Goal: Information Seeking & Learning: Learn about a topic

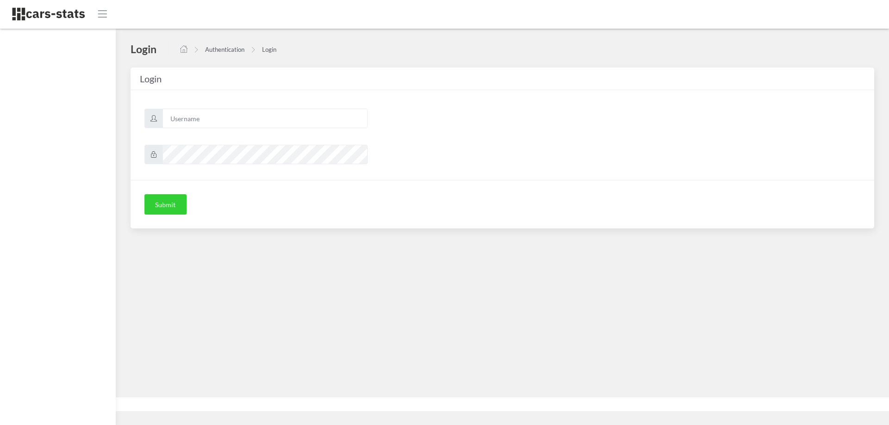
scroll to position [7, 7]
type input "skoda"
click at [171, 203] on button "Submit" at bounding box center [165, 204] width 42 height 20
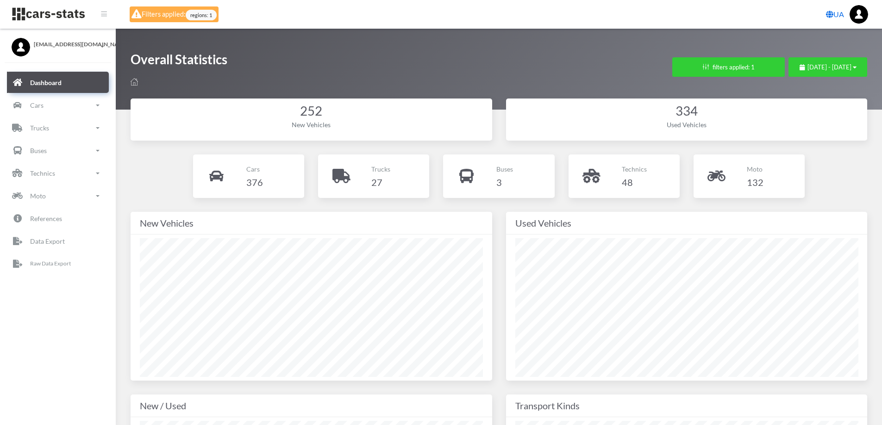
select select "UA-74"
select select
click at [686, 67] on button "filters applied: 1" at bounding box center [728, 66] width 113 height 19
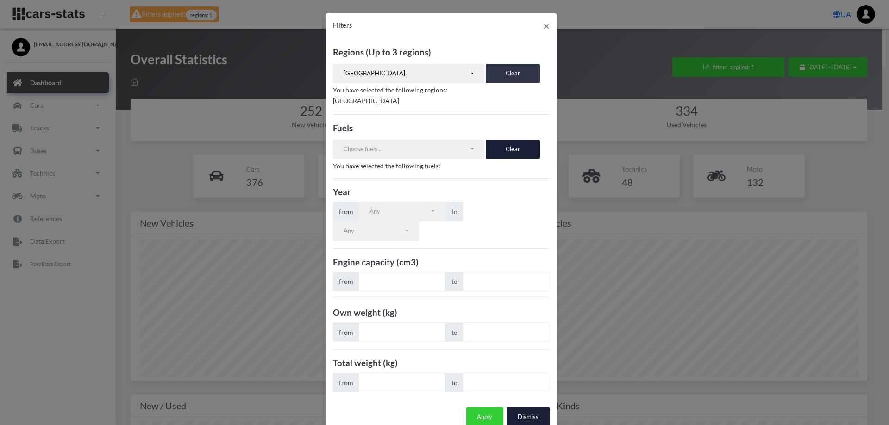
click at [488, 75] on button "Clear" at bounding box center [513, 73] width 54 height 19
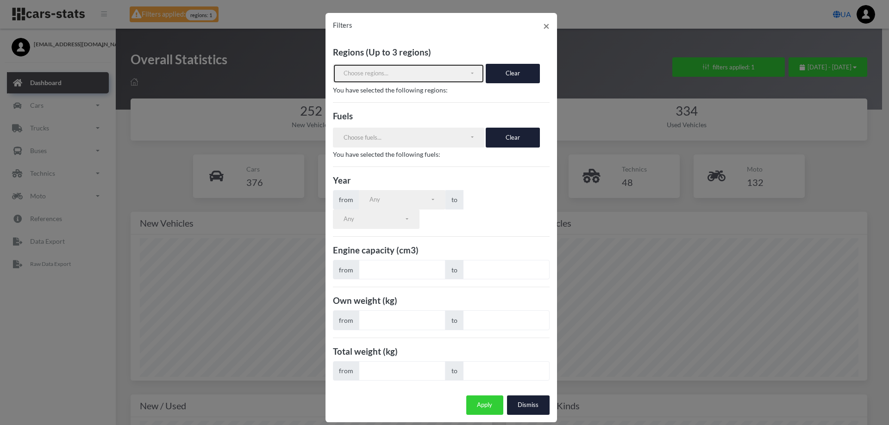
click at [425, 74] on div "Choose regions..." at bounding box center [407, 73] width 126 height 9
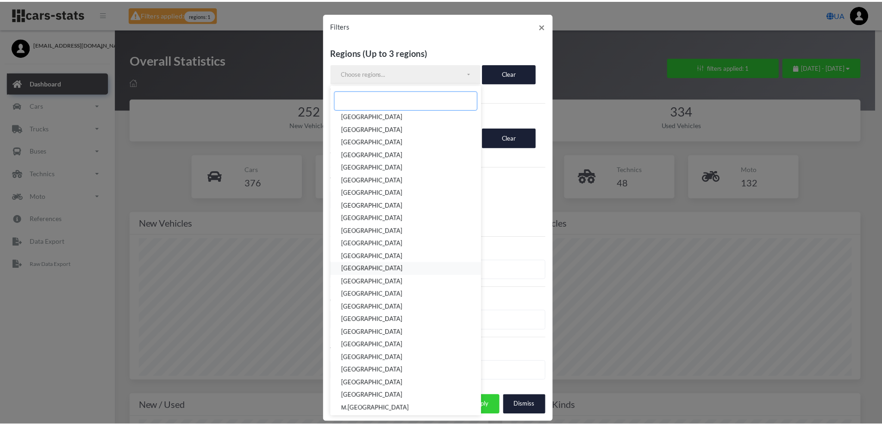
scroll to position [42, 0]
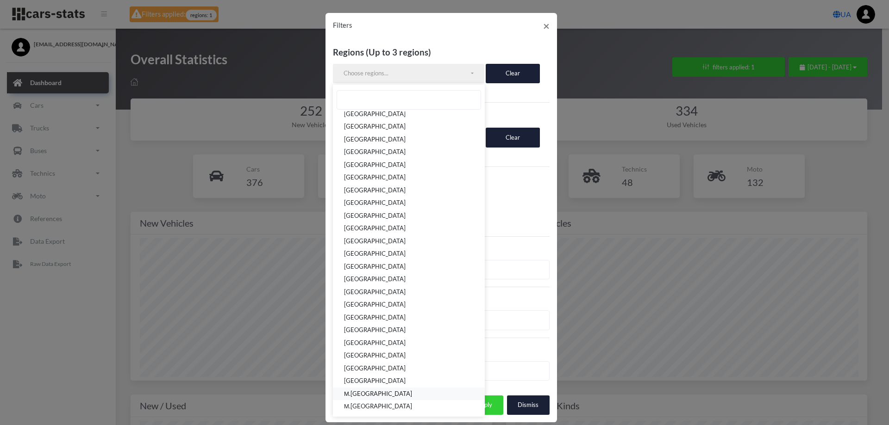
click at [362, 391] on span "М.[GEOGRAPHIC_DATA]" at bounding box center [378, 394] width 68 height 9
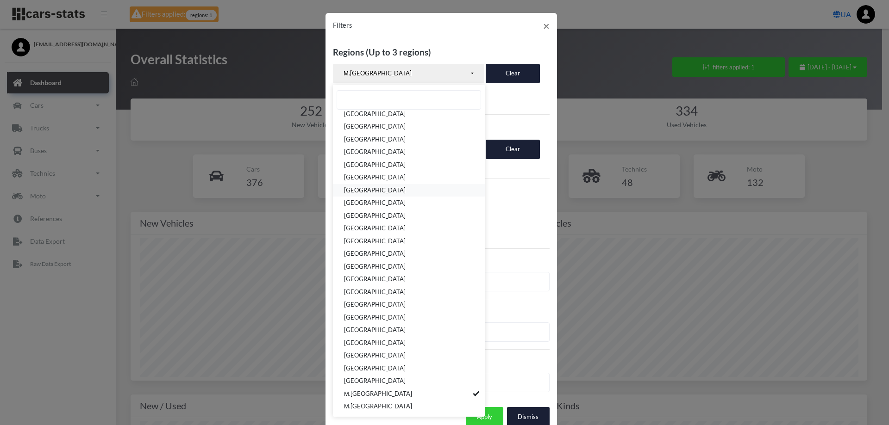
click at [381, 191] on span "[GEOGRAPHIC_DATA]" at bounding box center [375, 190] width 62 height 9
select select "UA-32"
click at [489, 407] on button "Apply" at bounding box center [484, 416] width 37 height 19
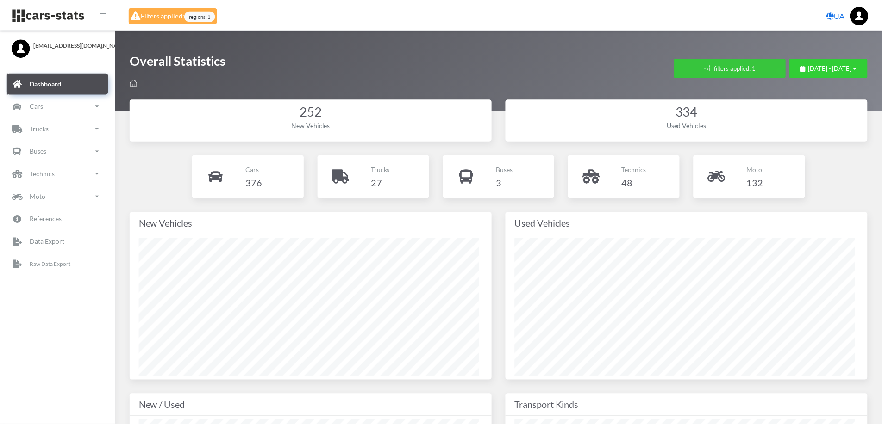
scroll to position [462844, 462640]
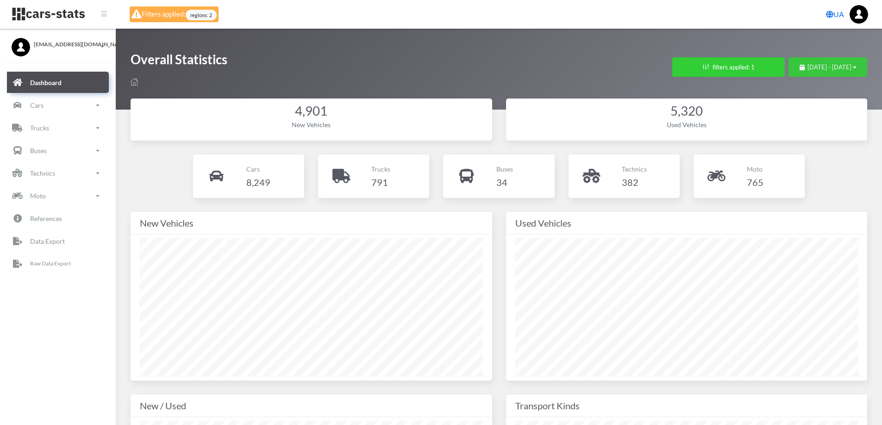
click at [804, 63] on div "August 12, 2025 - September 11, 2025" at bounding box center [828, 67] width 57 height 9
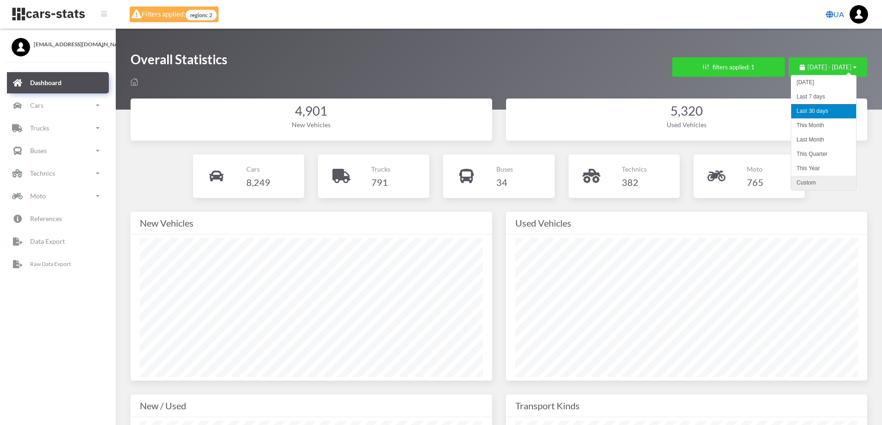
click at [809, 182] on li "Custom" at bounding box center [823, 183] width 65 height 14
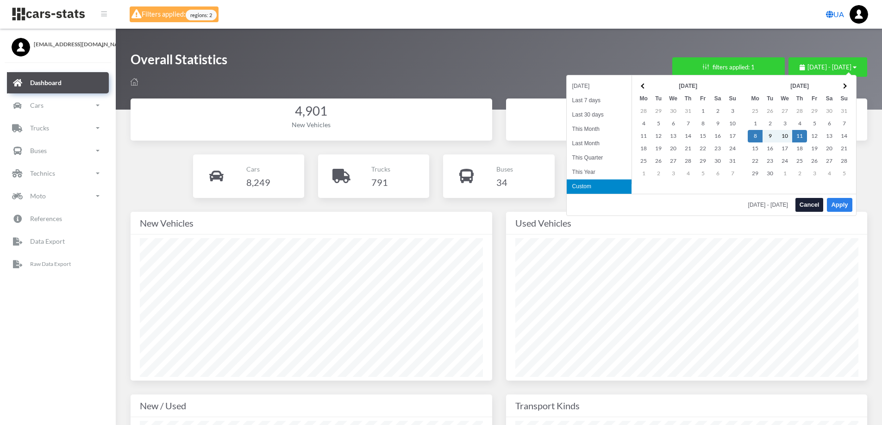
click at [846, 203] on button "Apply" at bounding box center [839, 205] width 25 height 14
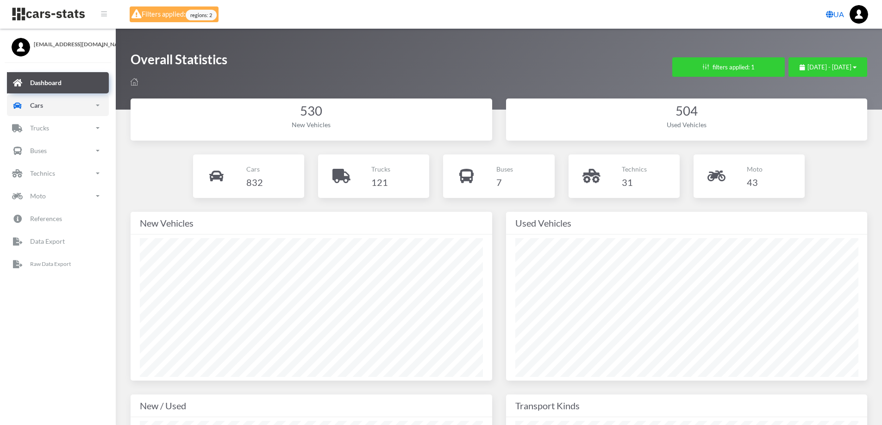
click at [31, 106] on p "Cars" at bounding box center [36, 106] width 13 height 12
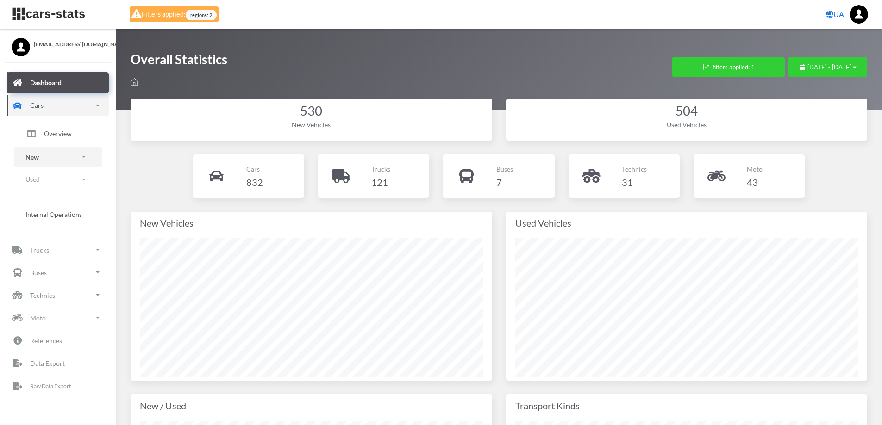
click at [42, 159] on link "New" at bounding box center [58, 157] width 88 height 21
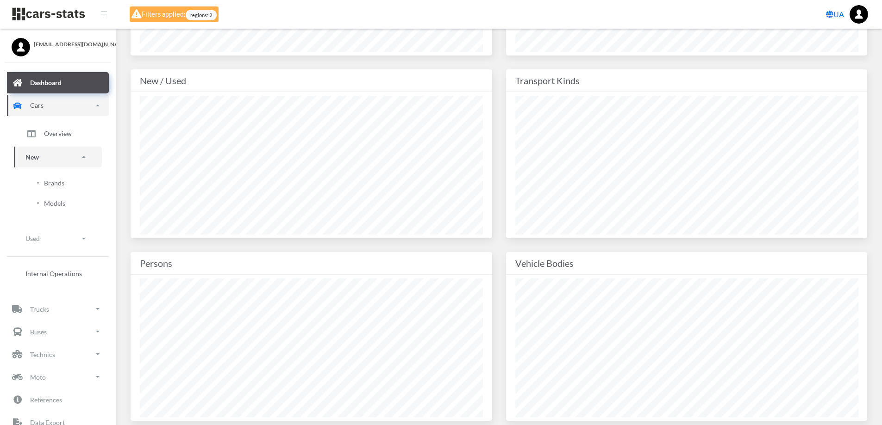
scroll to position [324, 0]
click at [63, 183] on span "Brands" at bounding box center [54, 183] width 20 height 10
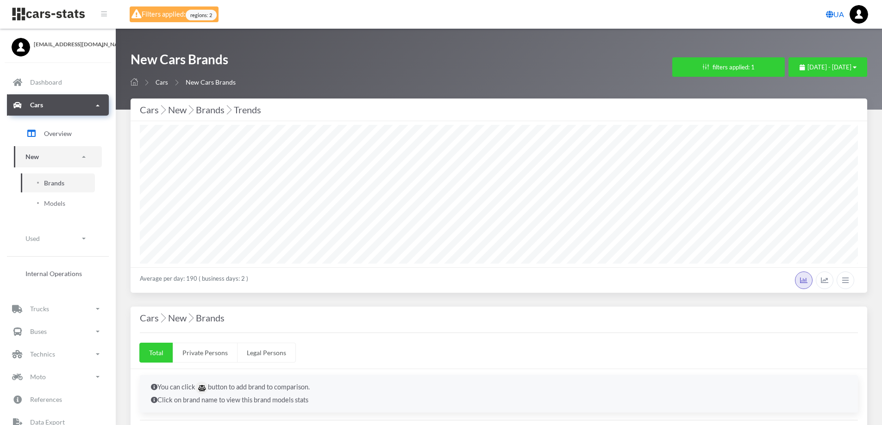
select select "25"
click at [678, 65] on button "filters applied: 1" at bounding box center [728, 66] width 113 height 19
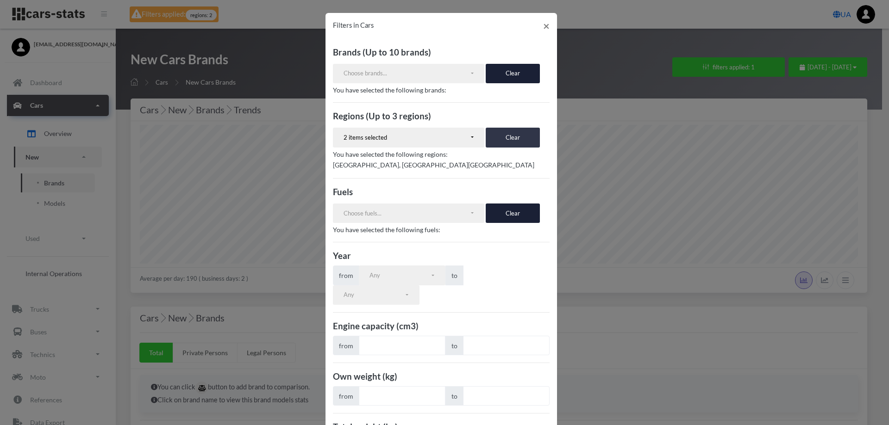
click at [508, 140] on button "Clear" at bounding box center [513, 137] width 54 height 19
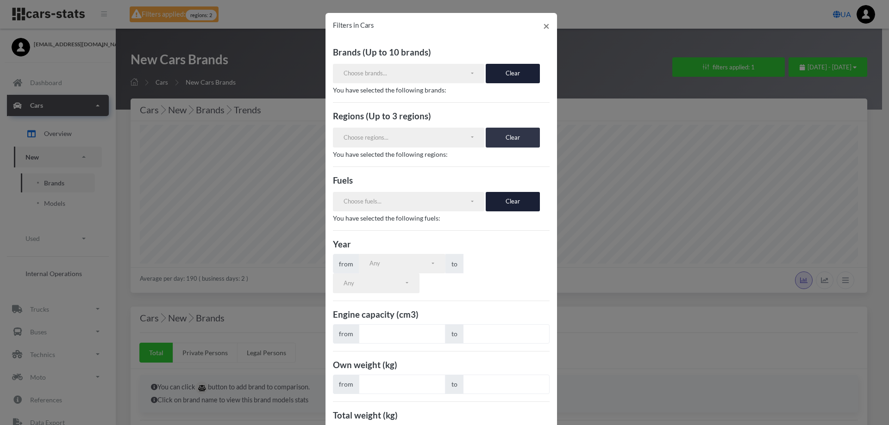
scroll to position [173, 0]
click at [361, 139] on div "Choose regions..." at bounding box center [407, 137] width 126 height 9
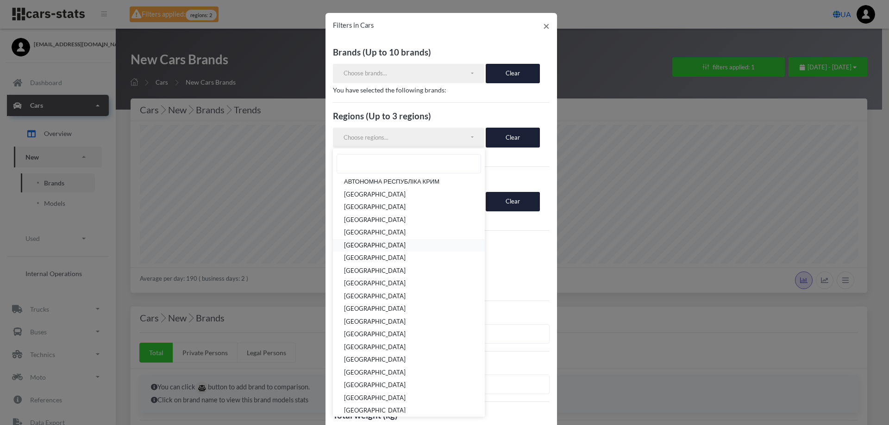
click at [369, 244] on span "[GEOGRAPHIC_DATA]" at bounding box center [375, 245] width 62 height 9
select select "UA-18"
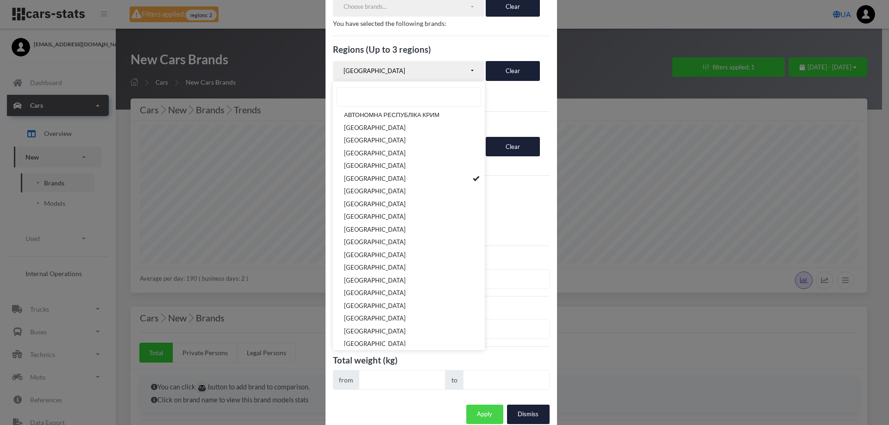
click at [476, 405] on button "Apply" at bounding box center [484, 414] width 37 height 19
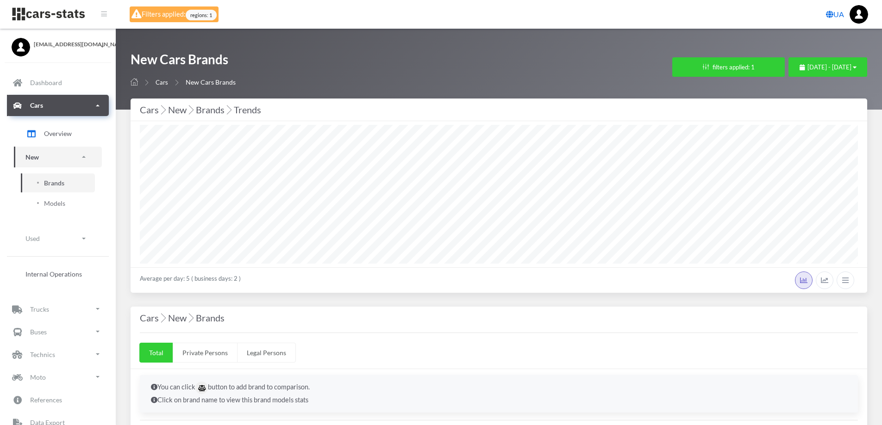
select select "25"
click at [672, 66] on button "filters applied: 1" at bounding box center [728, 66] width 113 height 19
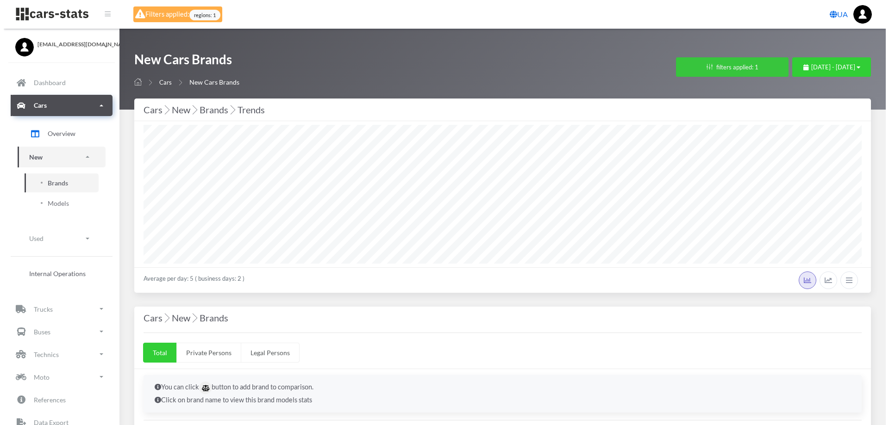
scroll to position [139, 718]
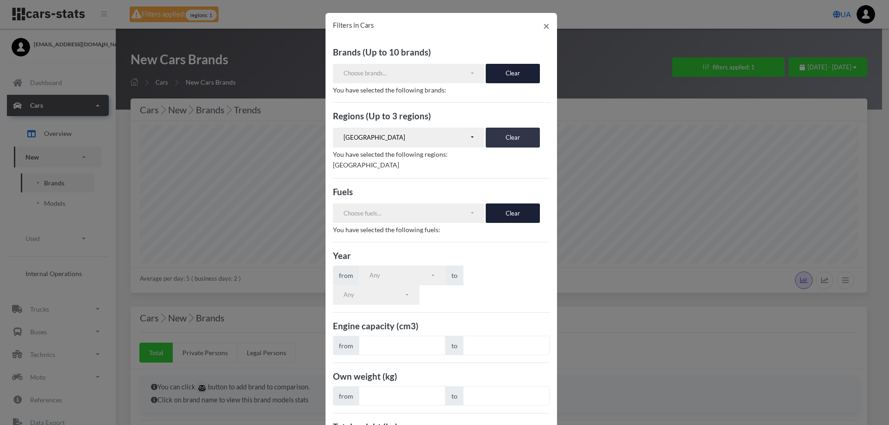
click at [508, 144] on button "Clear" at bounding box center [513, 137] width 54 height 19
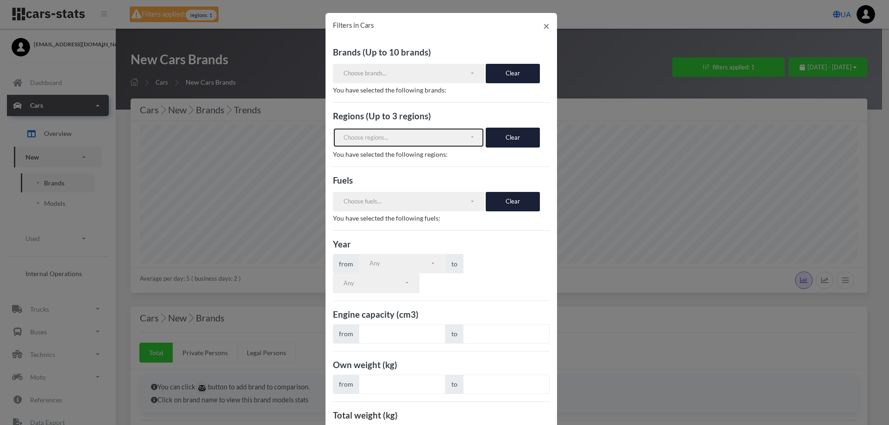
click at [392, 137] on div "Choose regions..." at bounding box center [407, 137] width 126 height 9
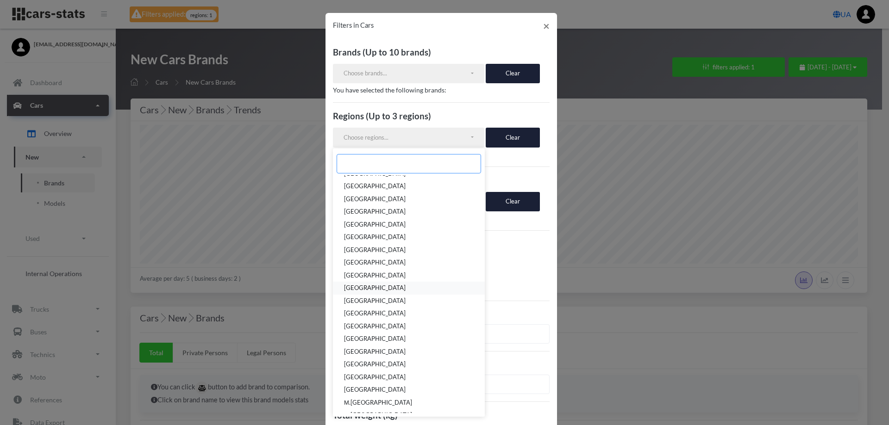
scroll to position [106, 0]
click at [357, 383] on span "[GEOGRAPHIC_DATA]" at bounding box center [375, 381] width 62 height 9
select select "UA-74"
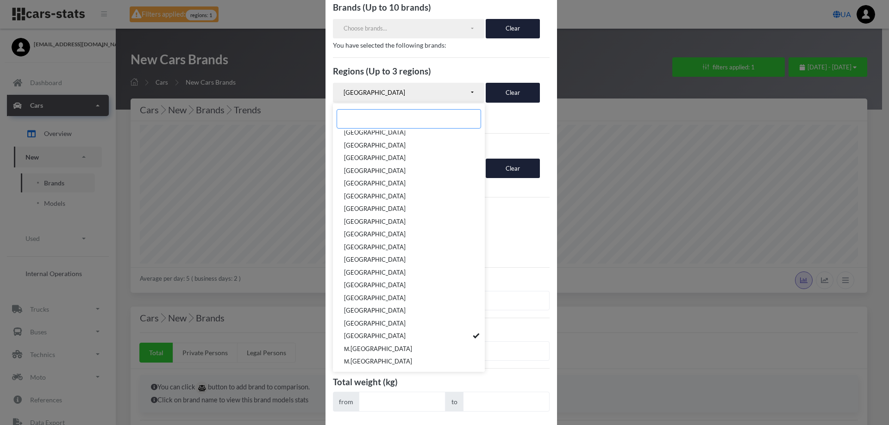
scroll to position [67, 0]
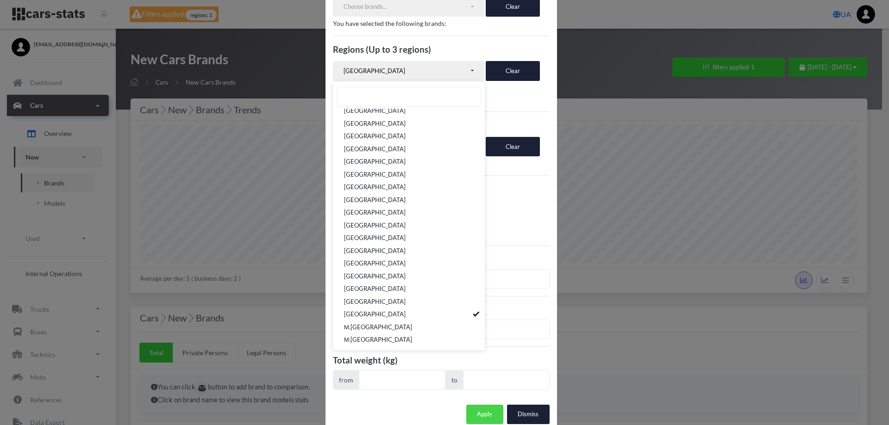
click at [478, 405] on button "Apply" at bounding box center [484, 414] width 37 height 19
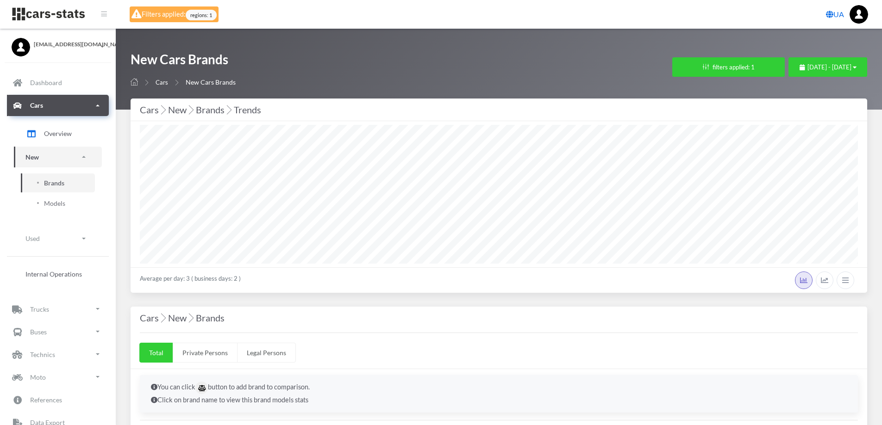
select select "25"
click at [807, 65] on span "September 8, 2025 - September 11, 2025" at bounding box center [829, 66] width 44 height 7
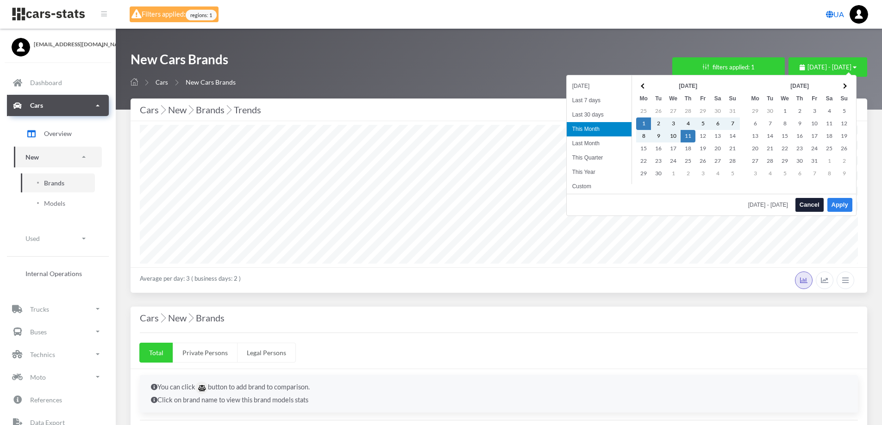
click at [835, 204] on button "Apply" at bounding box center [839, 205] width 25 height 14
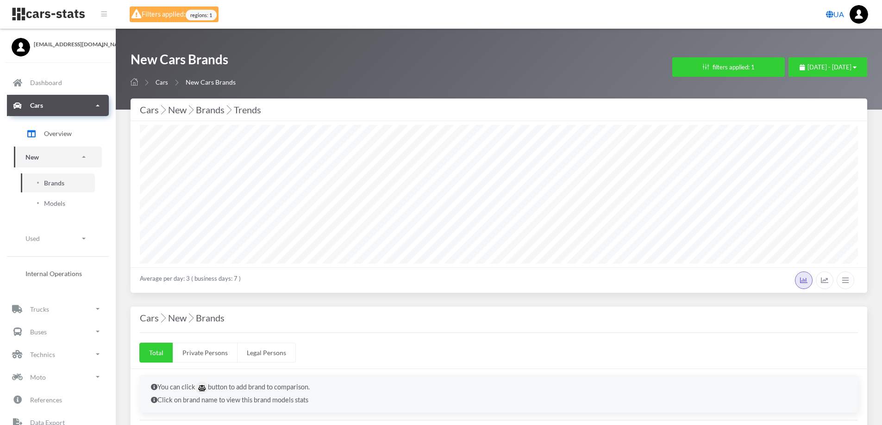
select select "25"
click at [685, 71] on button "filters applied: 1" at bounding box center [728, 66] width 113 height 19
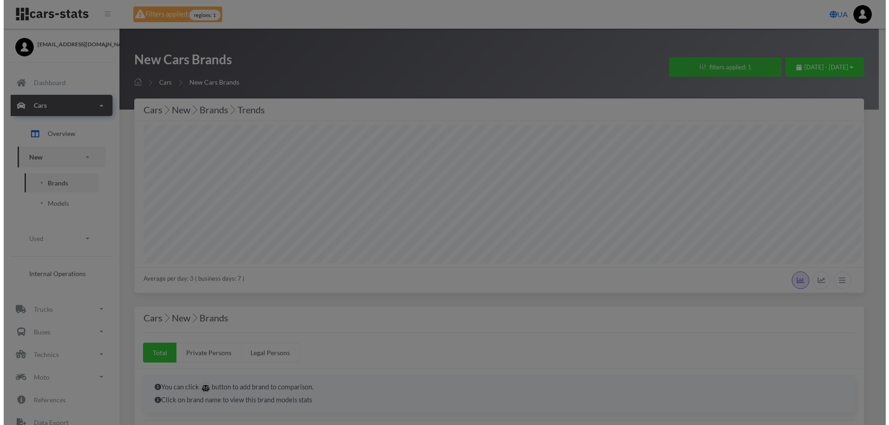
scroll to position [139, 718]
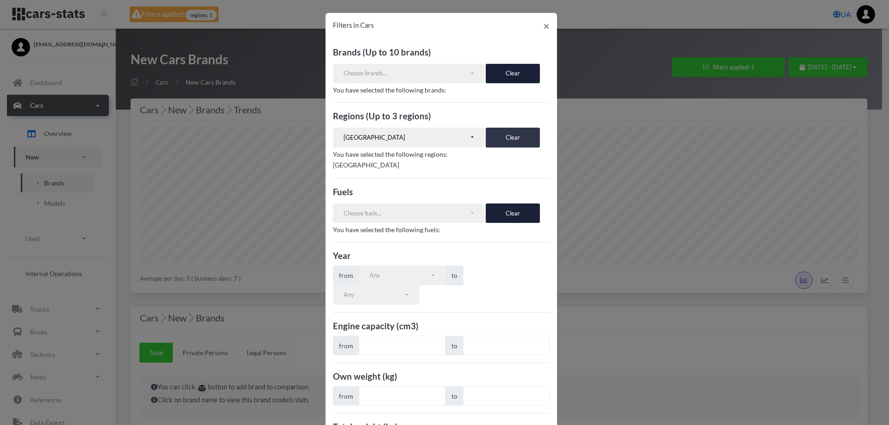
click at [508, 137] on button "Clear" at bounding box center [513, 137] width 54 height 19
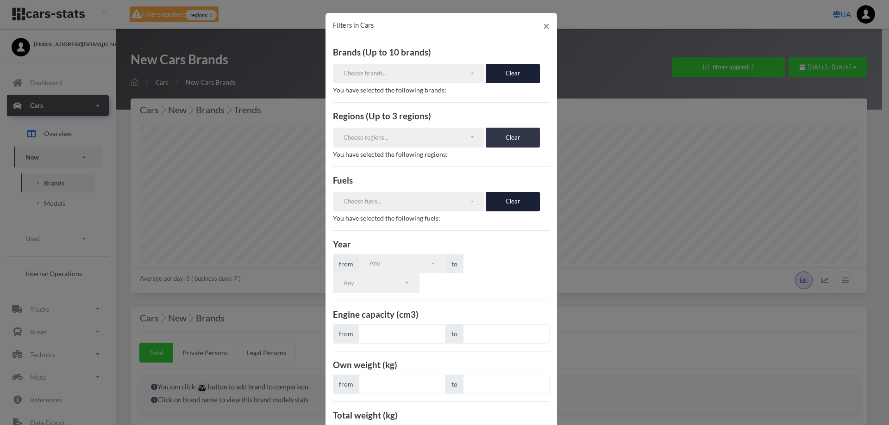
scroll to position [166, 0]
click at [381, 133] on div "Choose regions..." at bounding box center [407, 137] width 126 height 9
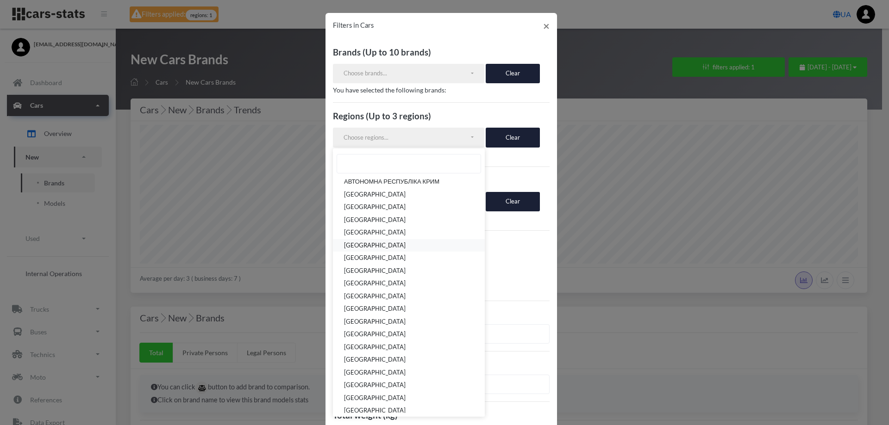
click at [367, 240] on link "[GEOGRAPHIC_DATA]" at bounding box center [409, 245] width 152 height 13
select select "UA-18"
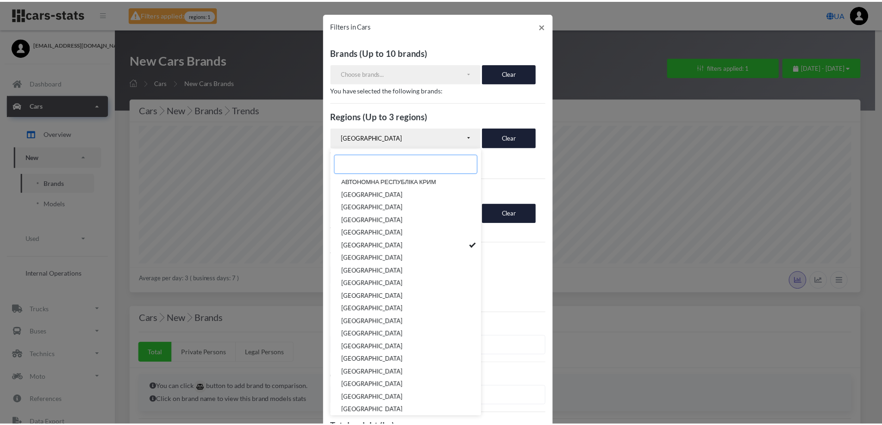
scroll to position [67, 0]
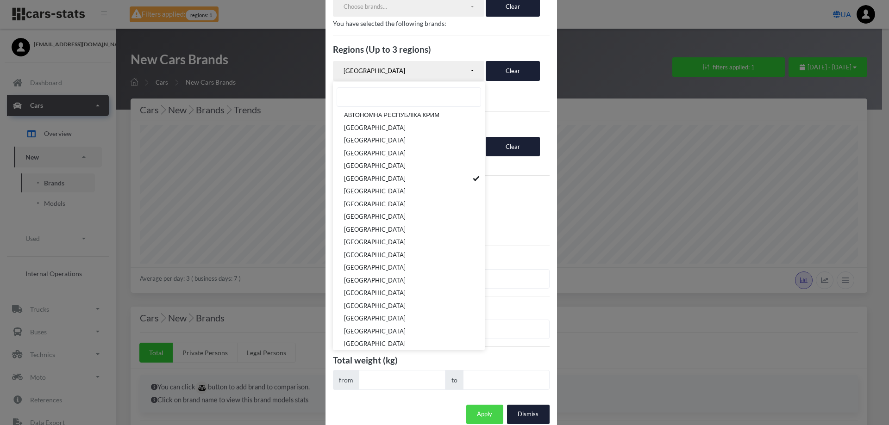
click at [482, 405] on button "Apply" at bounding box center [484, 414] width 37 height 19
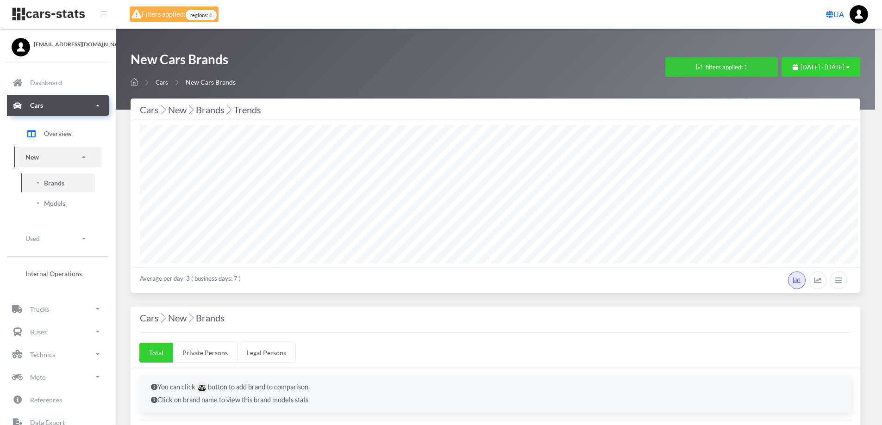
scroll to position [462844, 462640]
select select "25"
click at [689, 69] on button "filters applied: 1" at bounding box center [728, 66] width 113 height 19
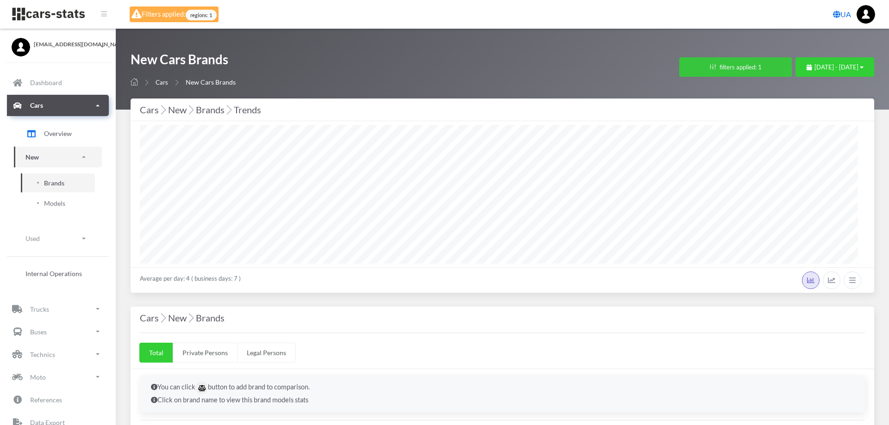
scroll to position [139, 718]
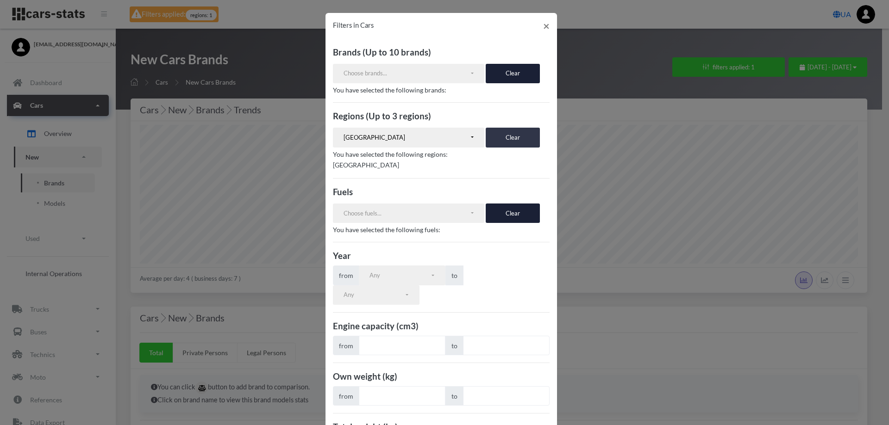
click at [503, 136] on button "Clear" at bounding box center [513, 137] width 54 height 19
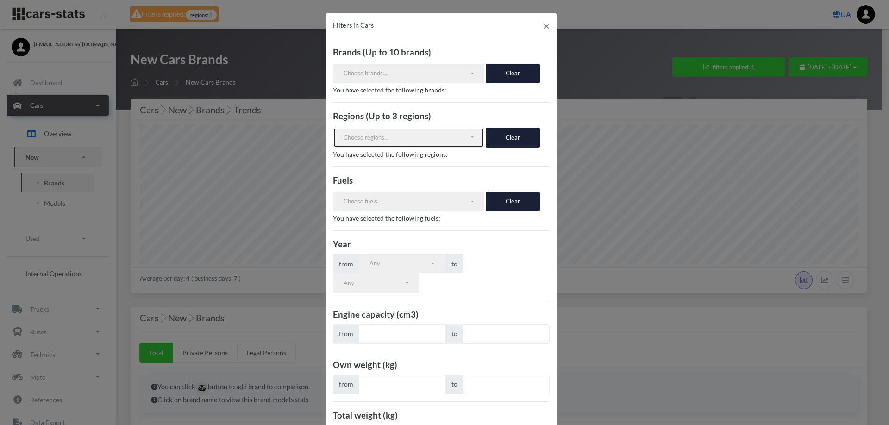
click at [386, 133] on div "Choose regions..." at bounding box center [407, 137] width 126 height 9
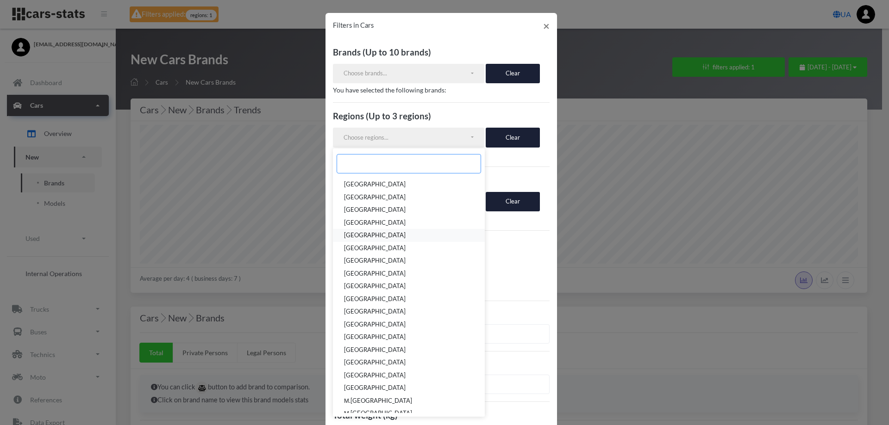
scroll to position [106, 0]
click at [352, 394] on span "М.[GEOGRAPHIC_DATA]" at bounding box center [378, 394] width 68 height 9
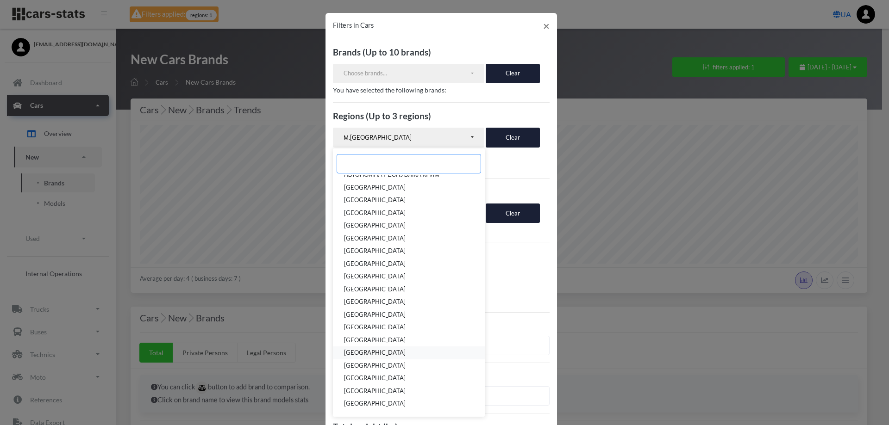
scroll to position [0, 0]
click at [356, 292] on span "[GEOGRAPHIC_DATA]" at bounding box center [375, 296] width 62 height 9
select select "UA-32"
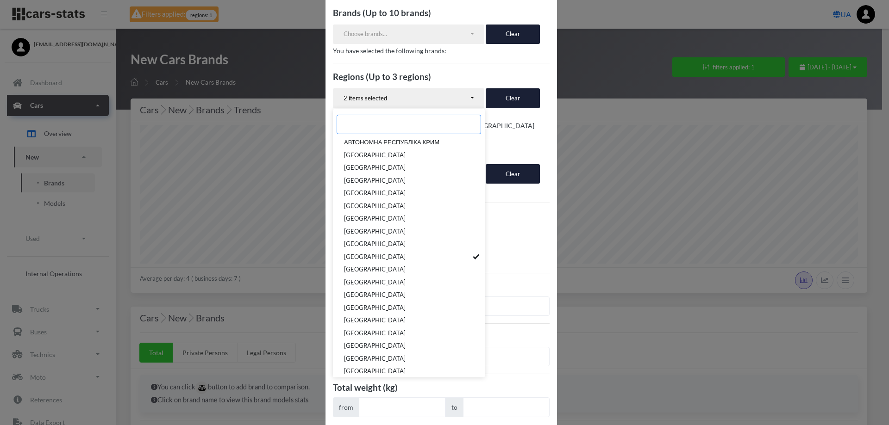
scroll to position [67, 0]
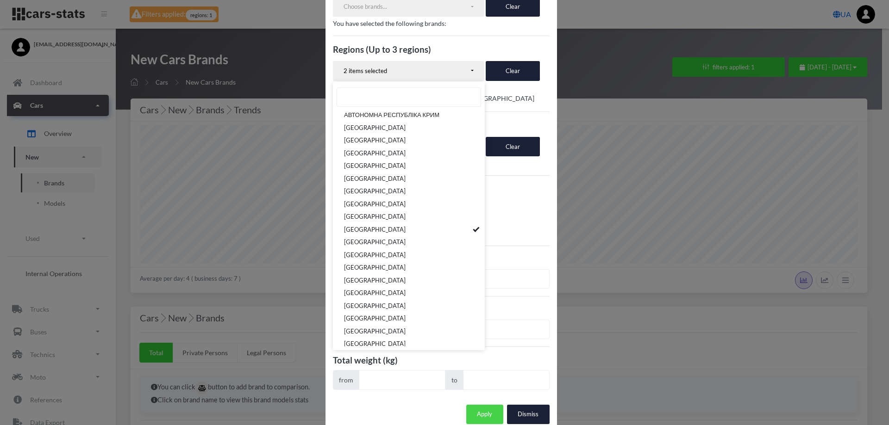
click at [483, 405] on button "Apply" at bounding box center [484, 414] width 37 height 19
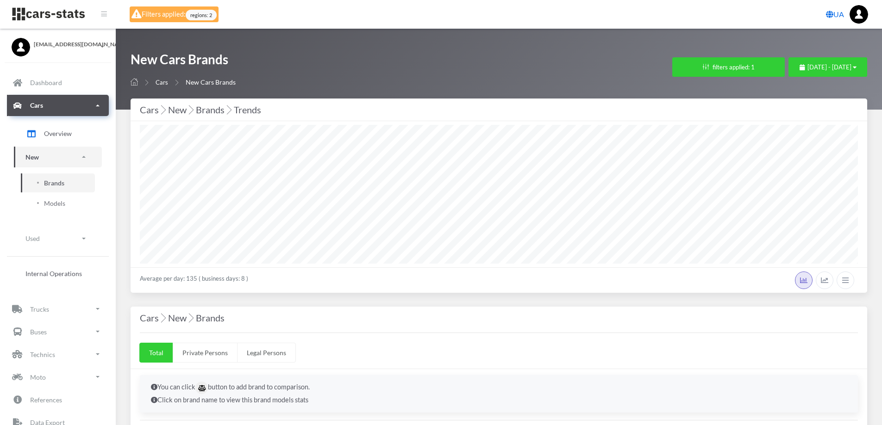
select select
select select "UA-32"
select select
select select "25"
click at [675, 65] on button "filters applied: 1" at bounding box center [728, 66] width 113 height 19
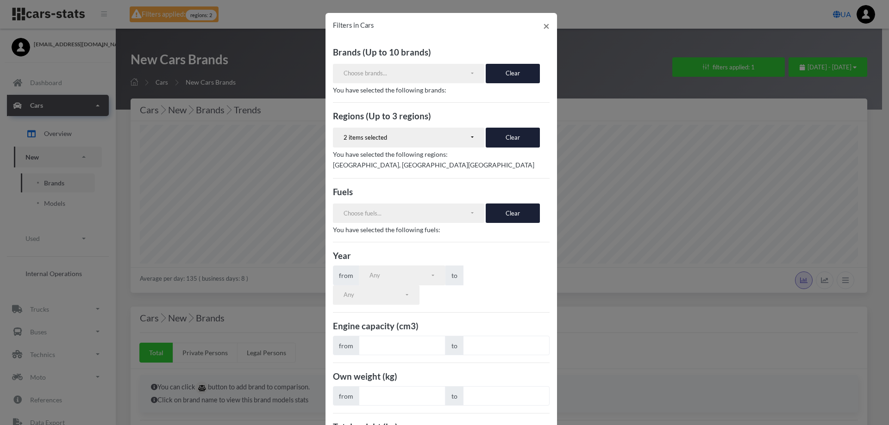
scroll to position [67, 0]
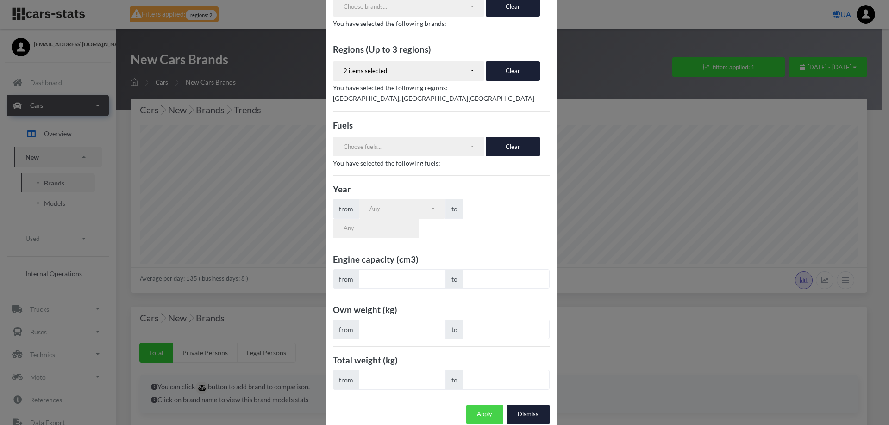
click at [484, 405] on button "Apply" at bounding box center [484, 414] width 37 height 19
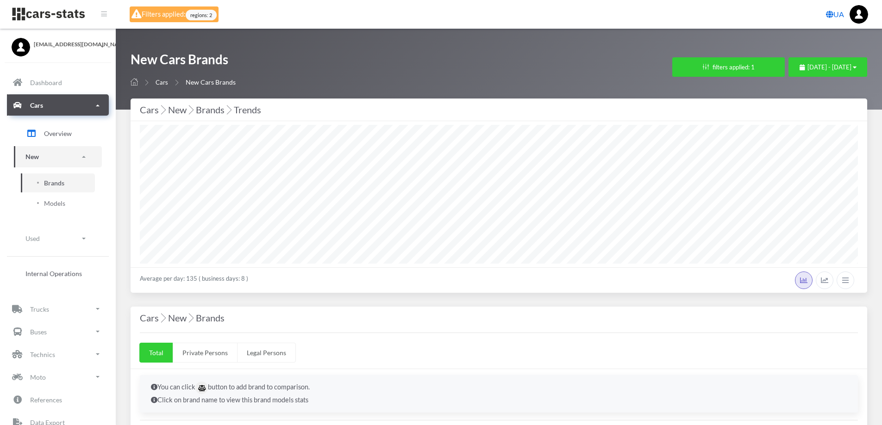
select select "25"
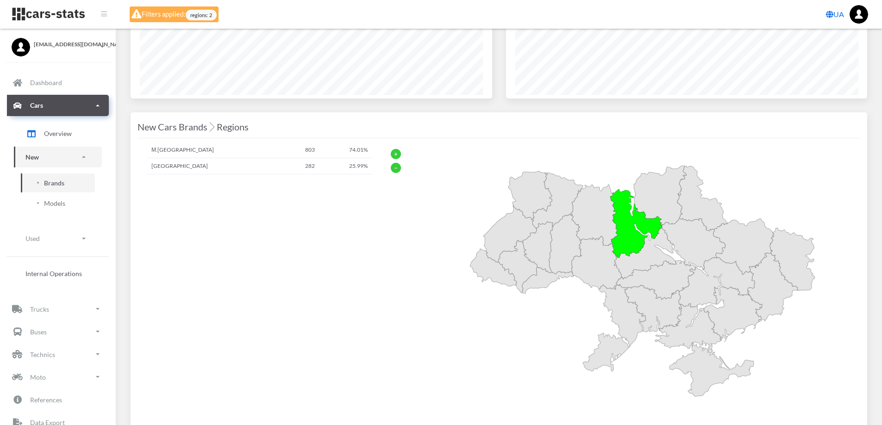
scroll to position [1343, 0]
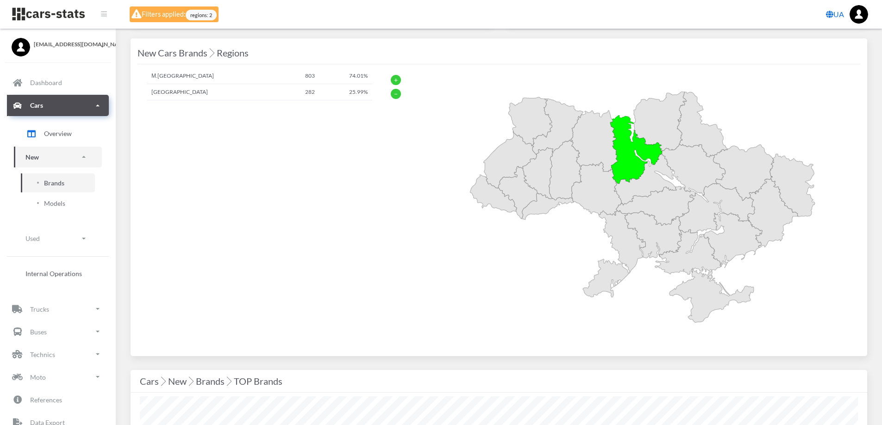
click at [399, 79] on div "+" at bounding box center [396, 80] width 10 height 10
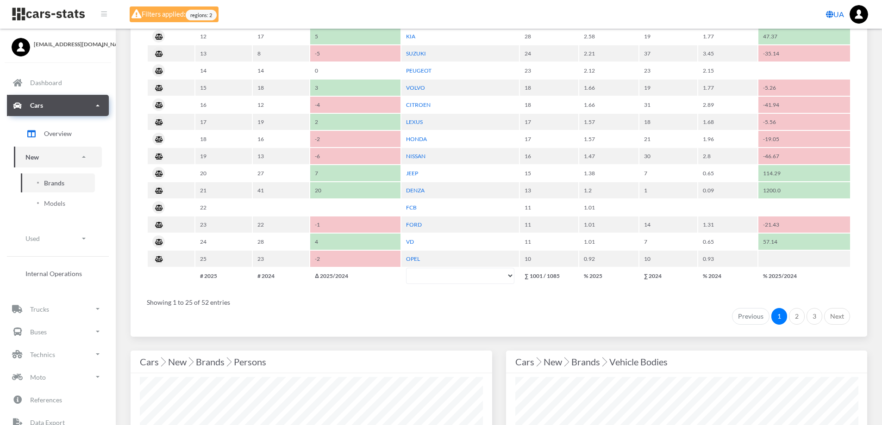
scroll to position [642, 0]
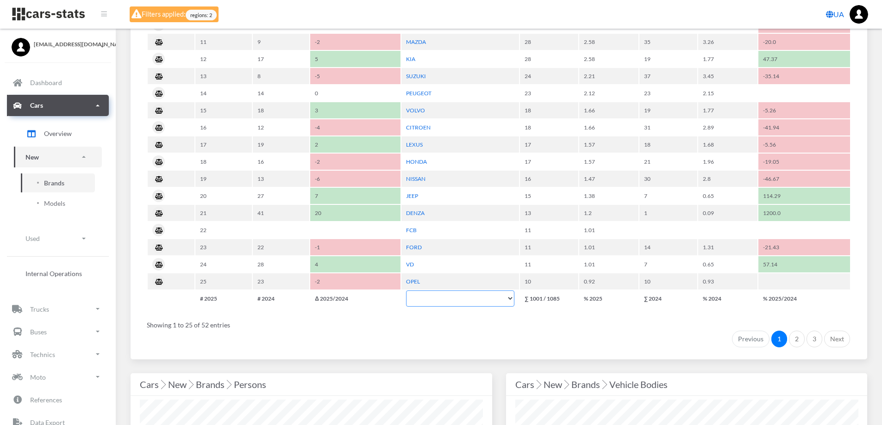
click at [508, 298] on select "BYD VOLKSWAGEN TOYOTA SKODA BMW RENAULT HYUNDAI ZEEKR AUDI MERCEDES-BENZ MAZDA …" at bounding box center [460, 299] width 108 height 16
click at [532, 335] on ul "Previous 1 2 3 Next" at bounding box center [499, 339] width 704 height 17
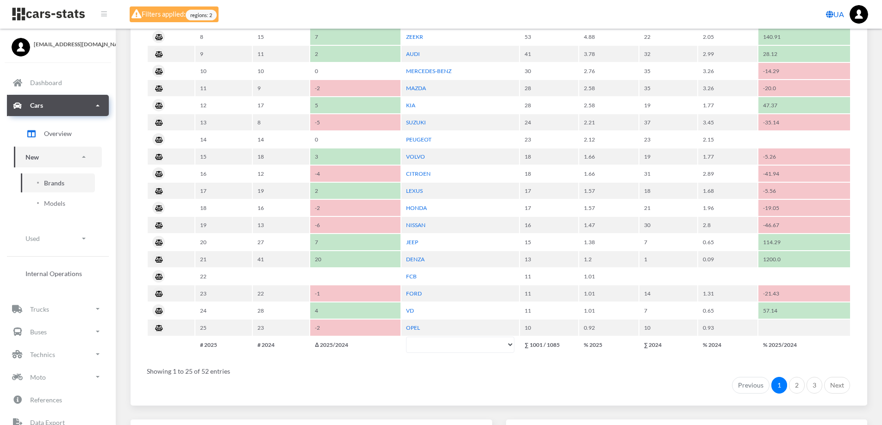
scroll to position [966, 0]
